Goal: Information Seeking & Learning: Learn about a topic

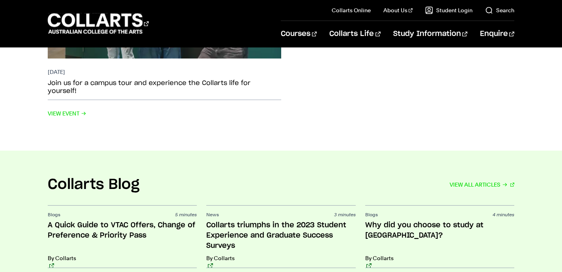
scroll to position [1672, 0]
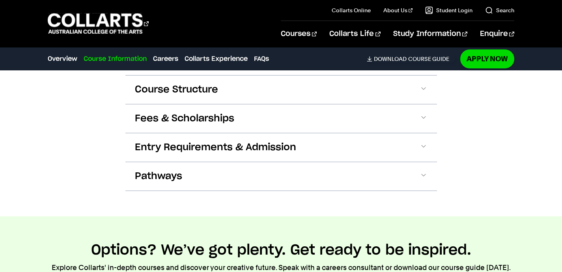
scroll to position [785, 0]
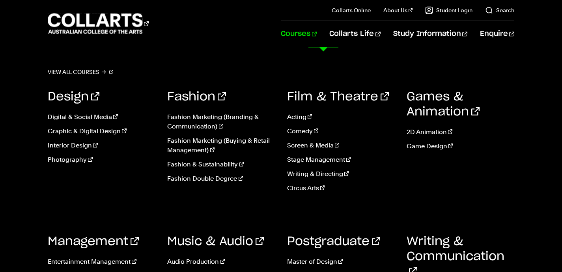
click at [317, 37] on link "Courses" at bounding box center [299, 34] width 36 height 26
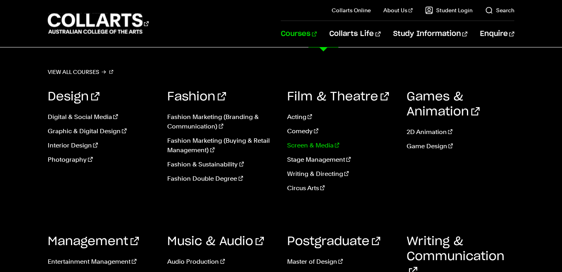
click at [315, 149] on link "Screen & Media" at bounding box center [341, 145] width 108 height 9
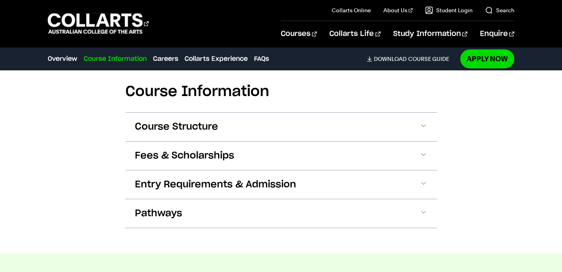
scroll to position [748, 0]
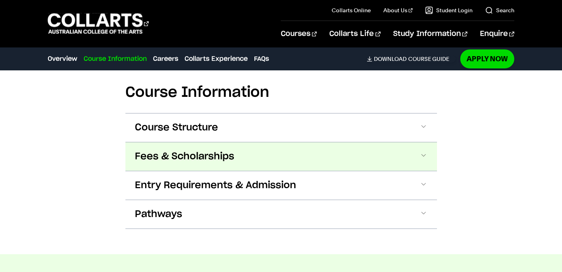
click at [211, 148] on button "Fees & Scholarships" at bounding box center [282, 156] width 312 height 28
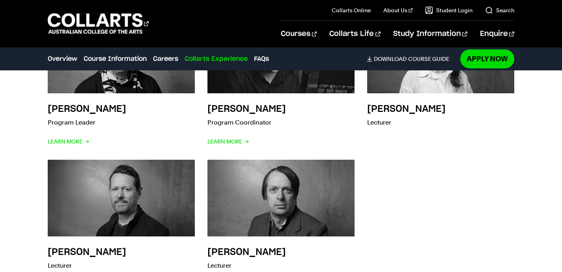
scroll to position [2759, 0]
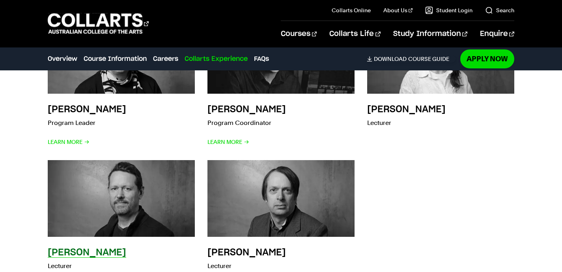
click at [99, 215] on img at bounding box center [121, 198] width 162 height 84
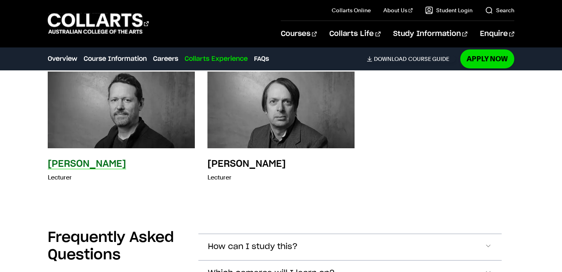
scroll to position [2848, 0]
click at [105, 129] on img at bounding box center [121, 109] width 162 height 84
click at [64, 166] on h3 "[PERSON_NAME]" at bounding box center [87, 163] width 79 height 9
